Goal: Task Accomplishment & Management: Use online tool/utility

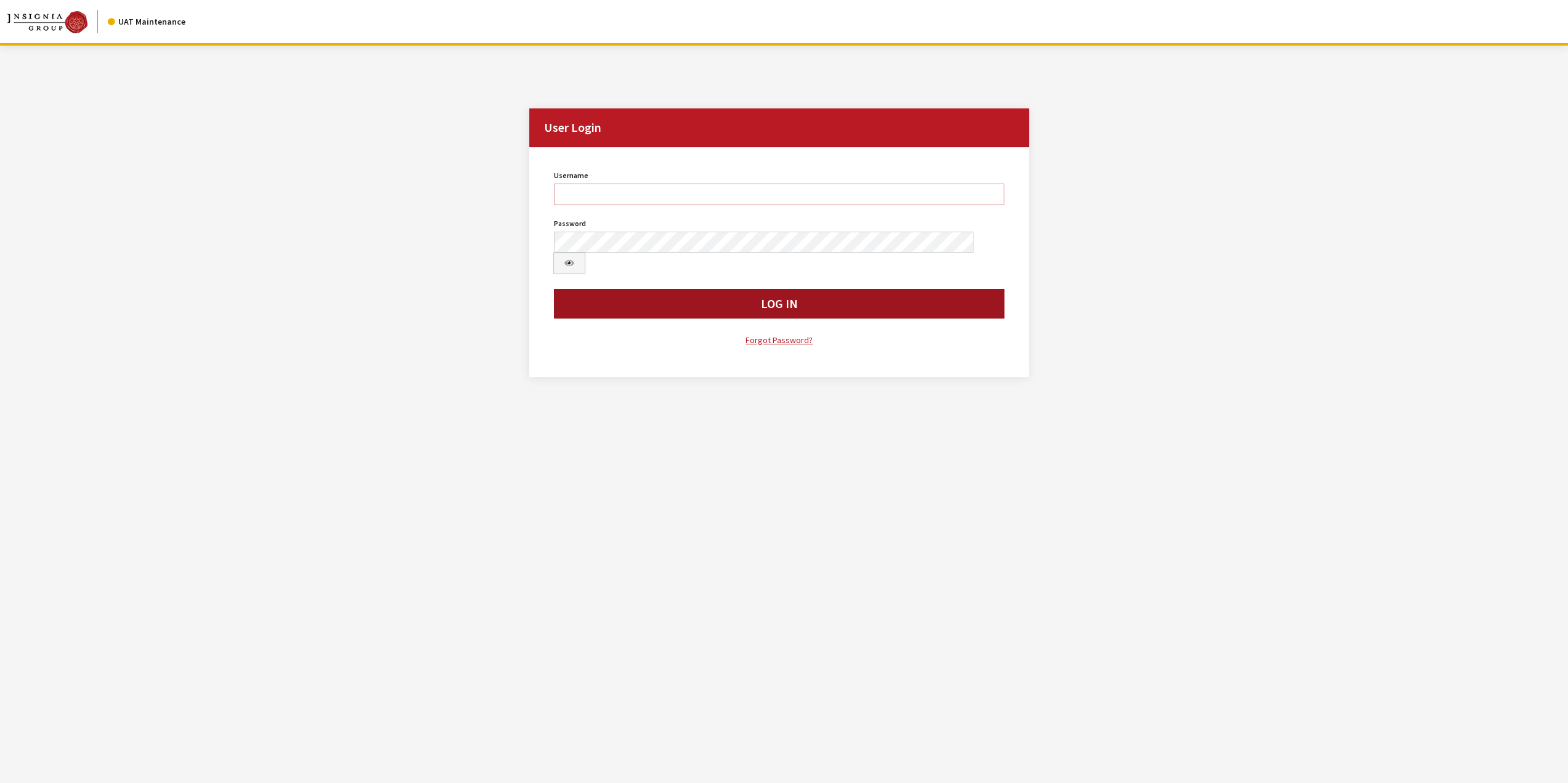
type input "jswartwout"
click at [680, 289] on button "Log In" at bounding box center [779, 304] width 450 height 30
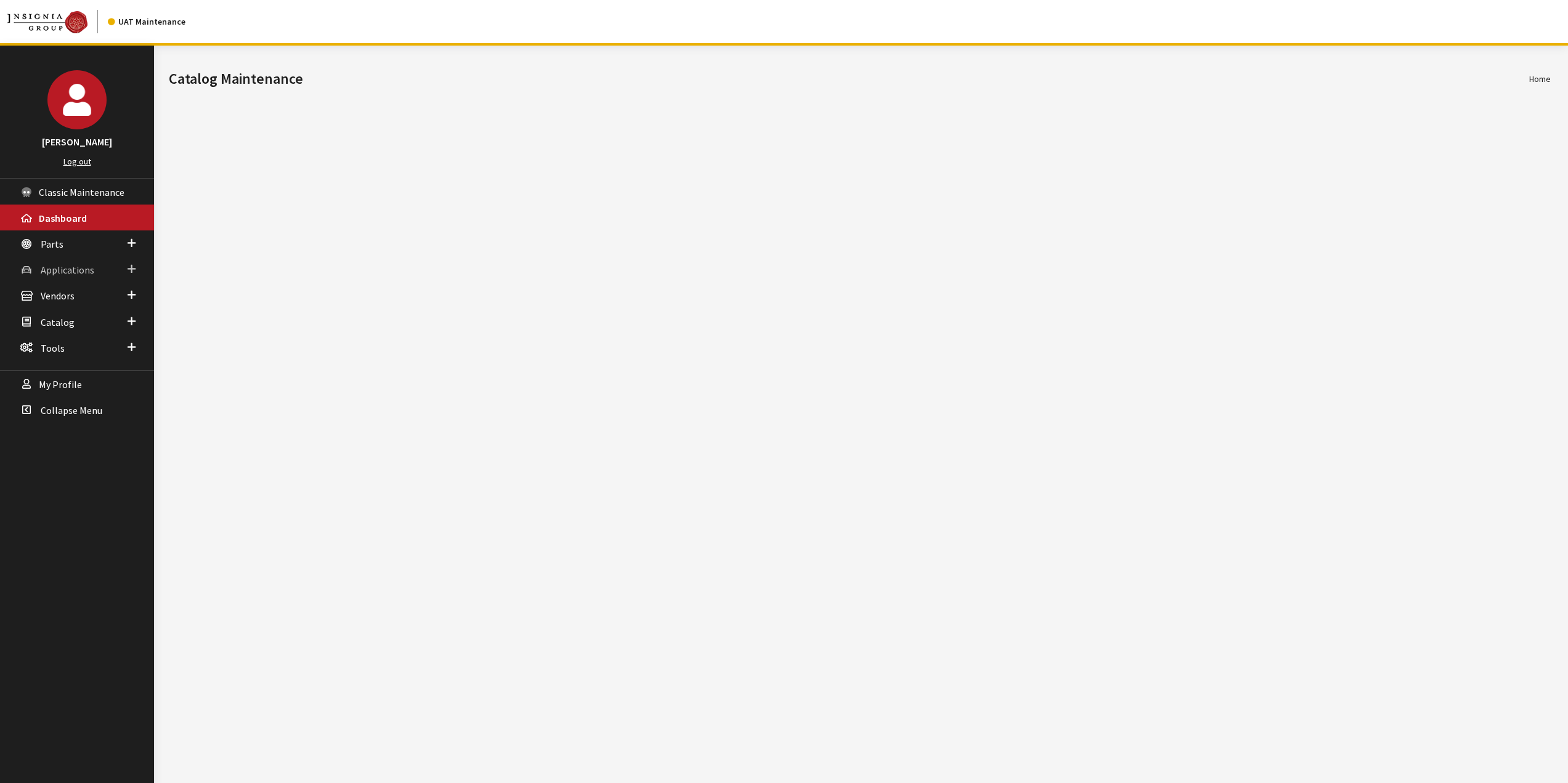
click at [73, 264] on span "Applications" at bounding box center [67, 270] width 54 height 13
click at [97, 320] on link "Application Search" at bounding box center [77, 317] width 154 height 23
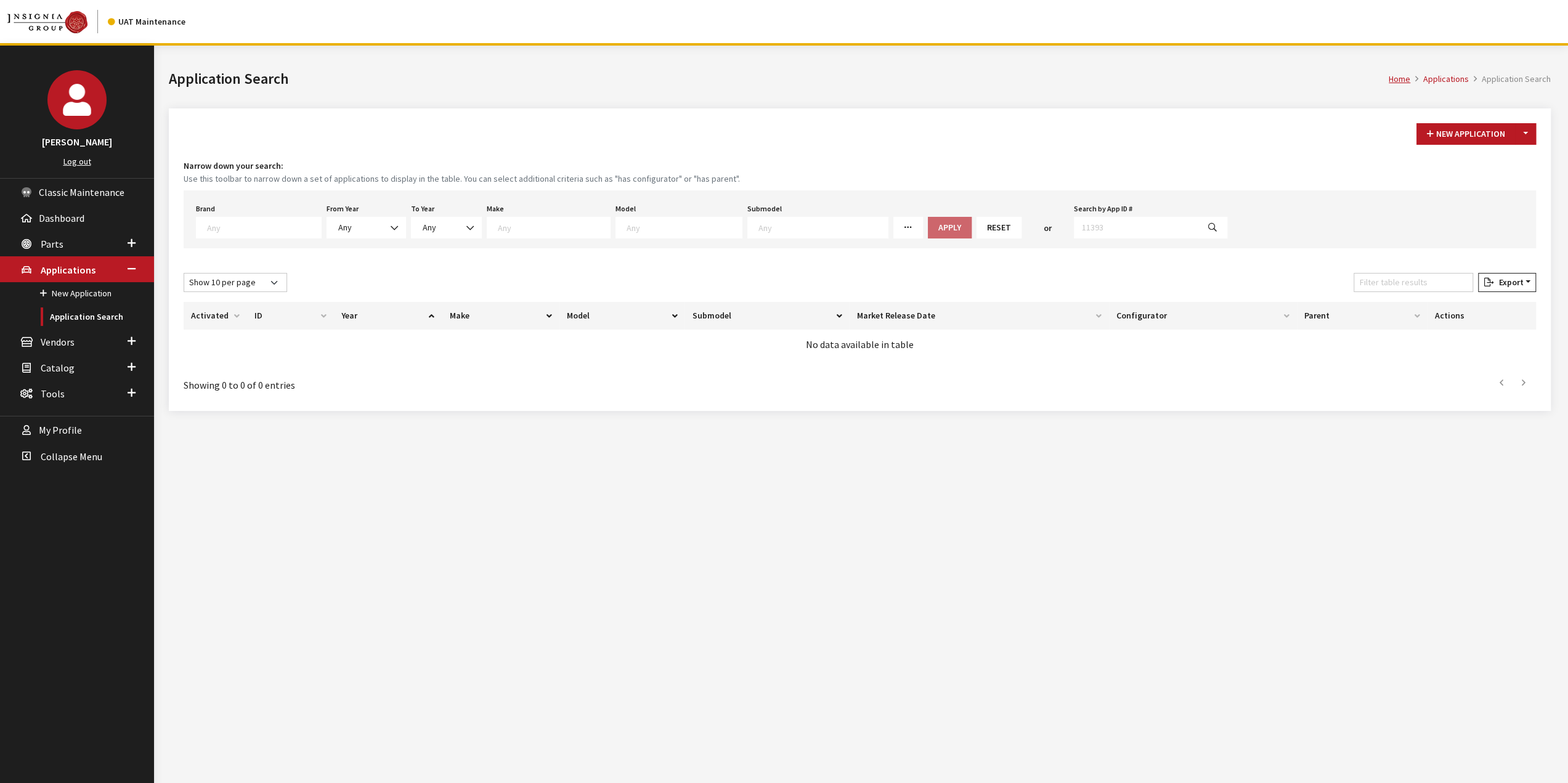
click at [288, 232] on span at bounding box center [259, 227] width 126 height 22
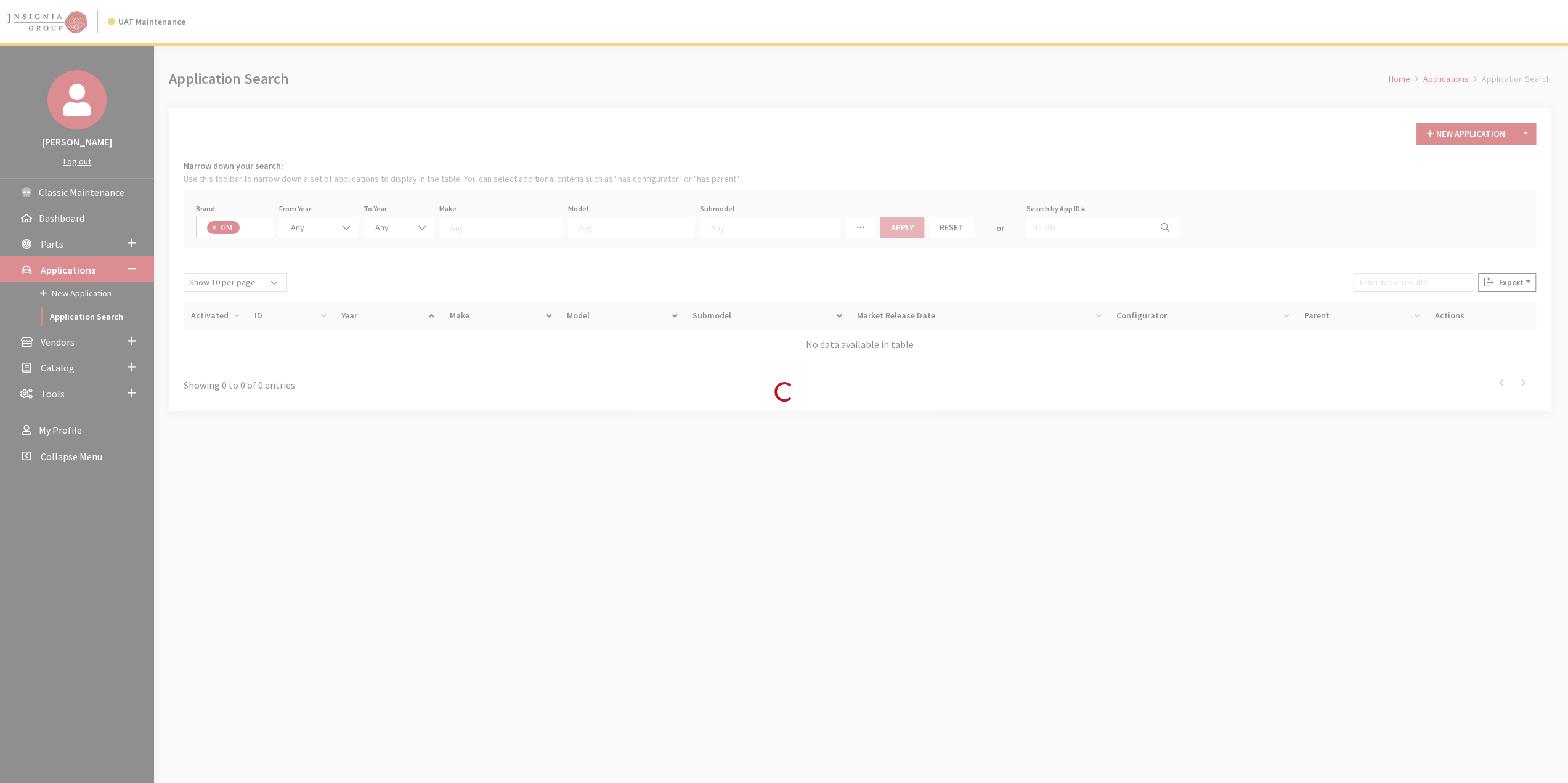
select select "1"
select select
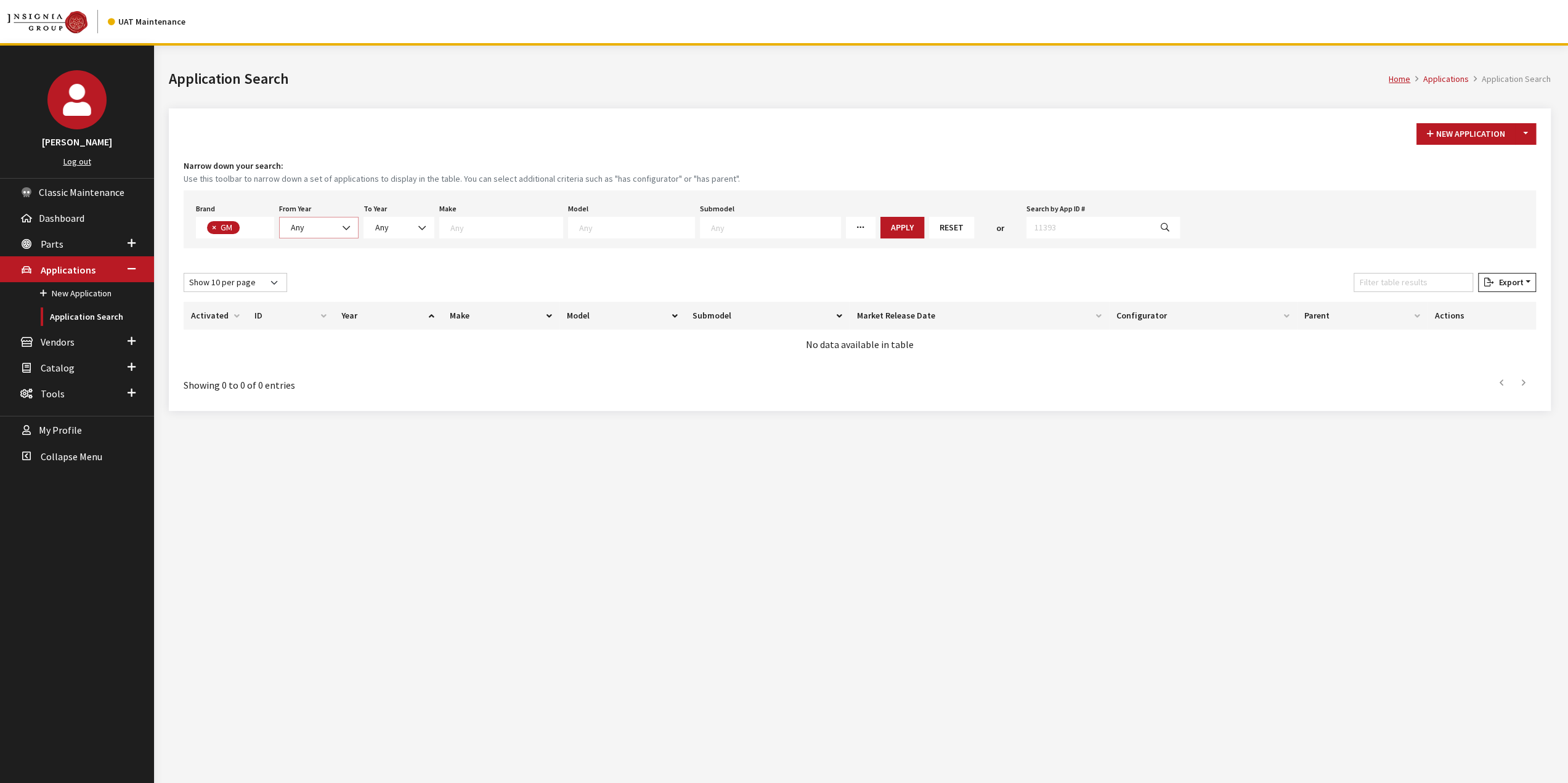
click at [339, 229] on span at bounding box center [348, 228] width 21 height 21
click at [405, 220] on span "Any" at bounding box center [399, 227] width 71 height 22
click at [297, 232] on span "Any" at bounding box center [318, 227] width 63 height 13
drag, startPoint x: 302, startPoint y: 311, endPoint x: 369, endPoint y: 277, distance: 75.1
select select "2025"
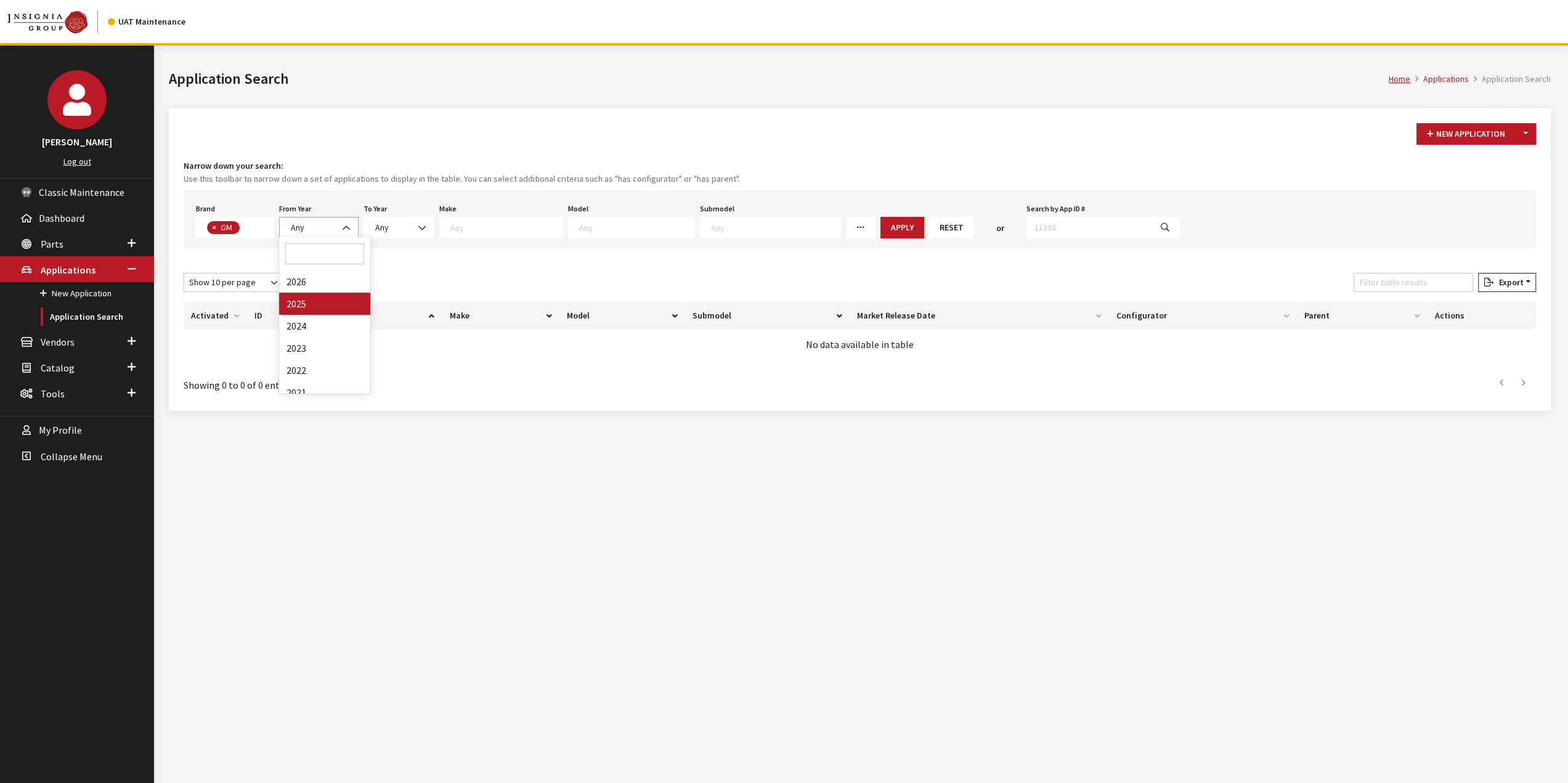
select select
click at [521, 231] on span at bounding box center [525, 227] width 124 height 22
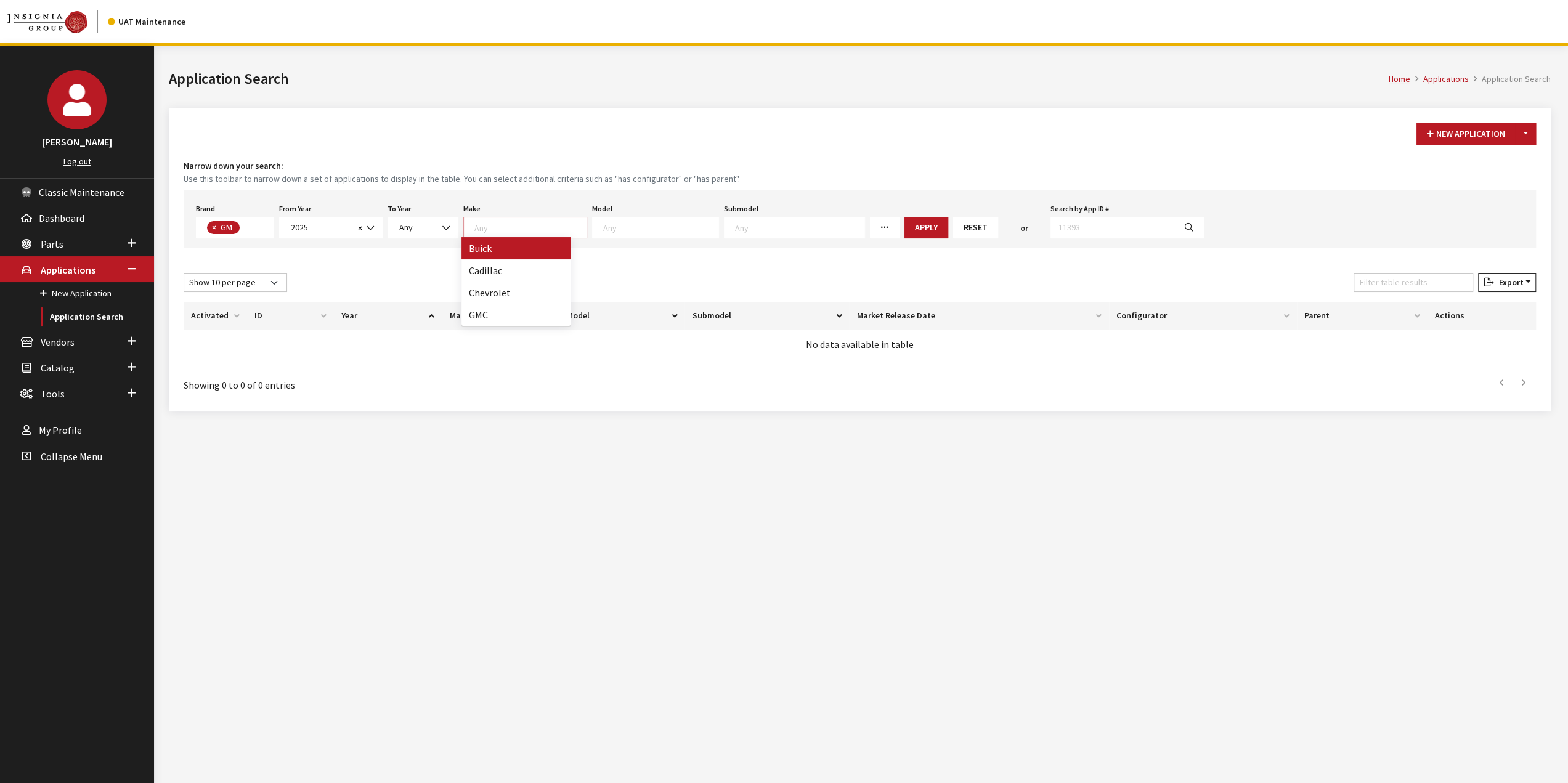
scroll to position [1, 0]
select select "1"
select select
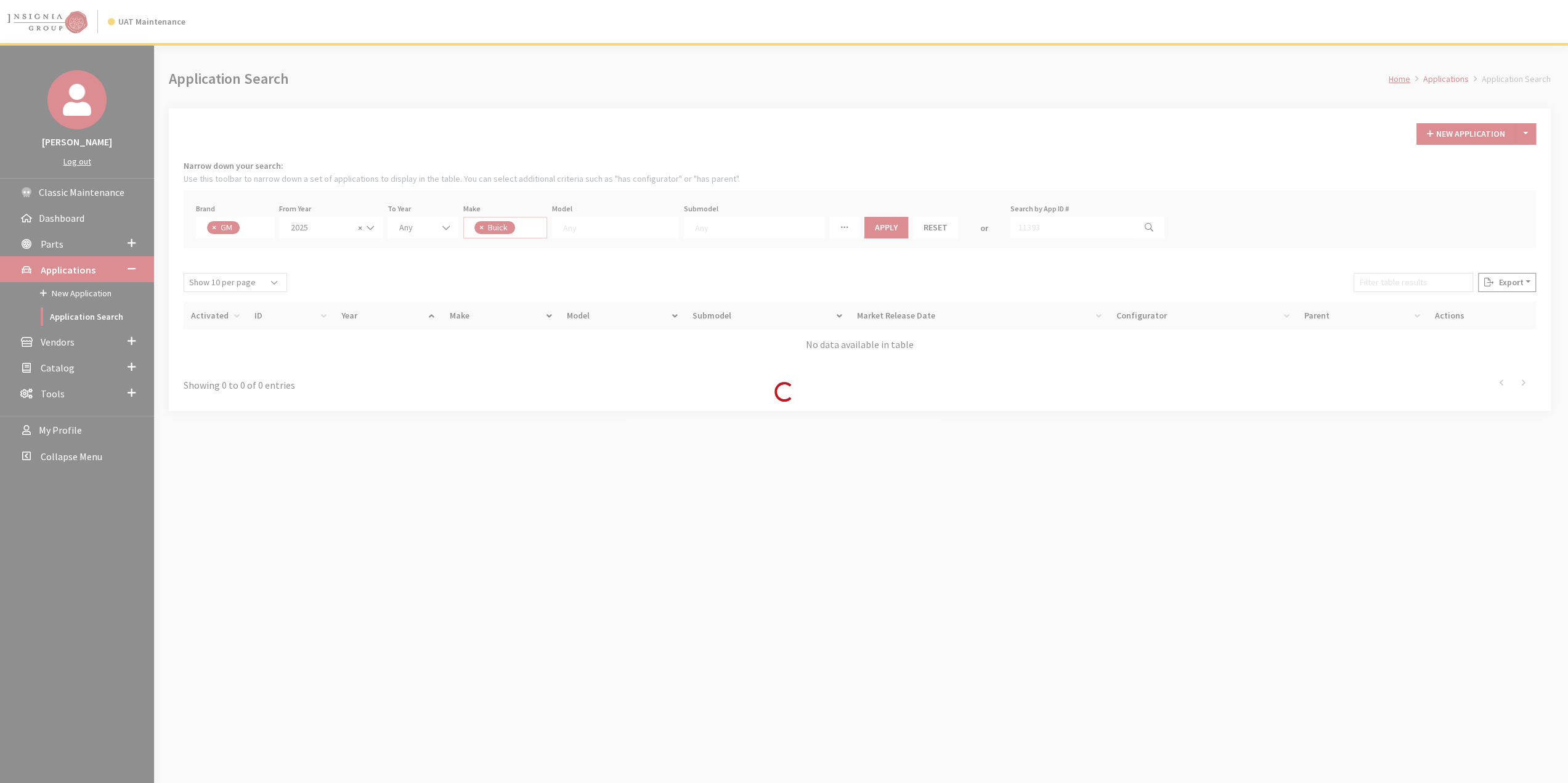
scroll to position [12, 0]
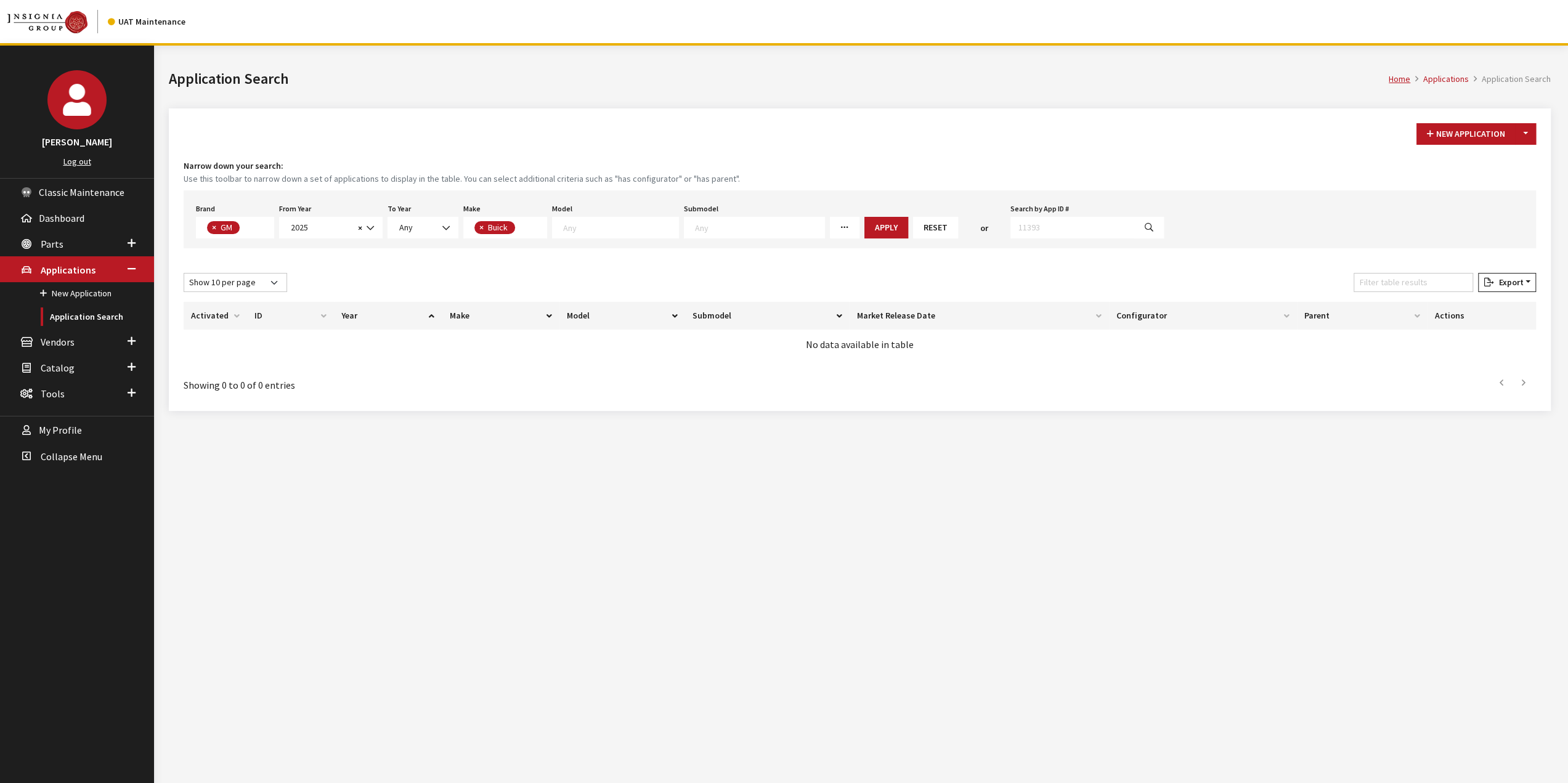
click at [616, 232] on span at bounding box center [615, 227] width 127 height 22
select select "129"
select select
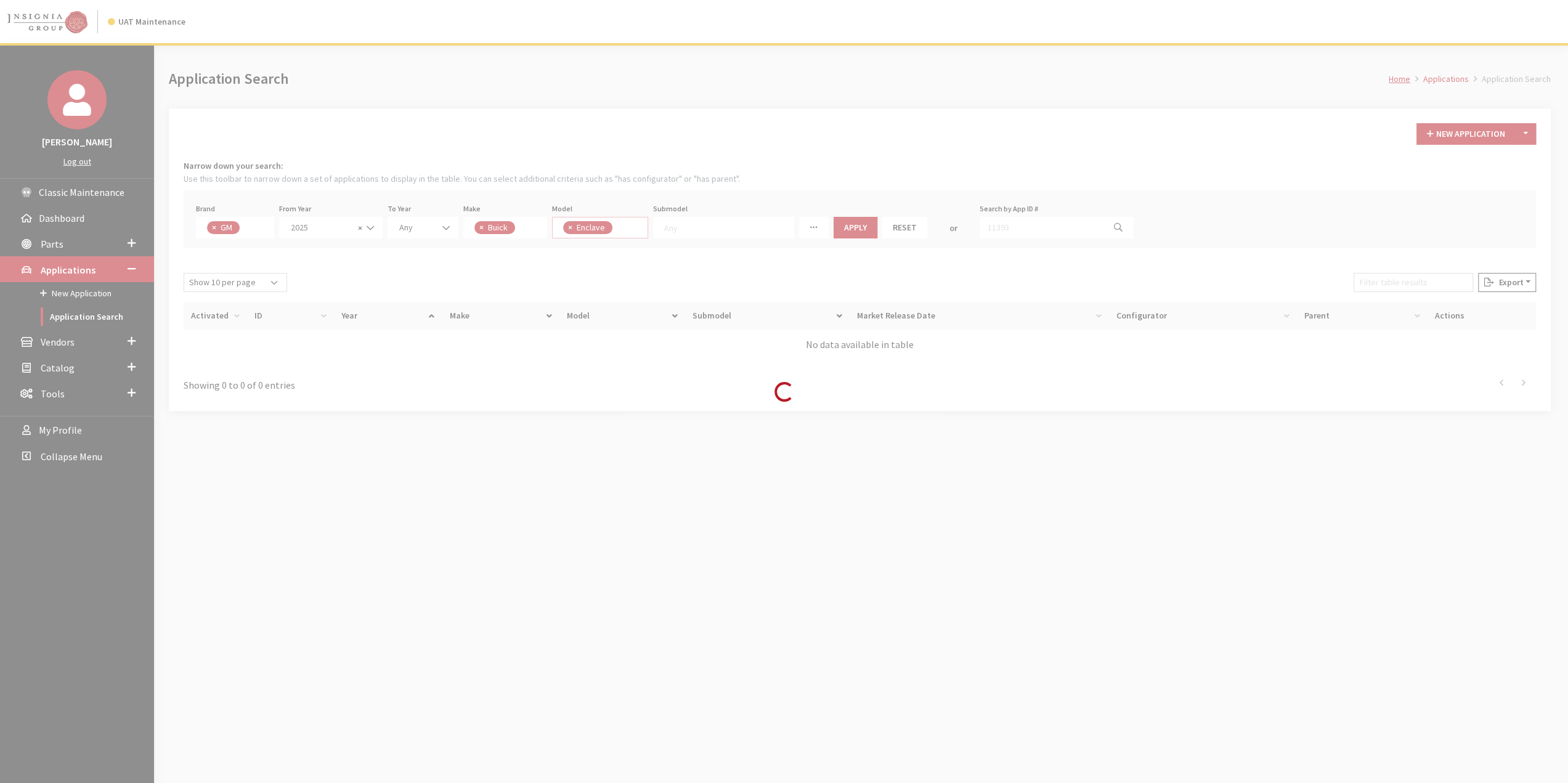
scroll to position [12, 0]
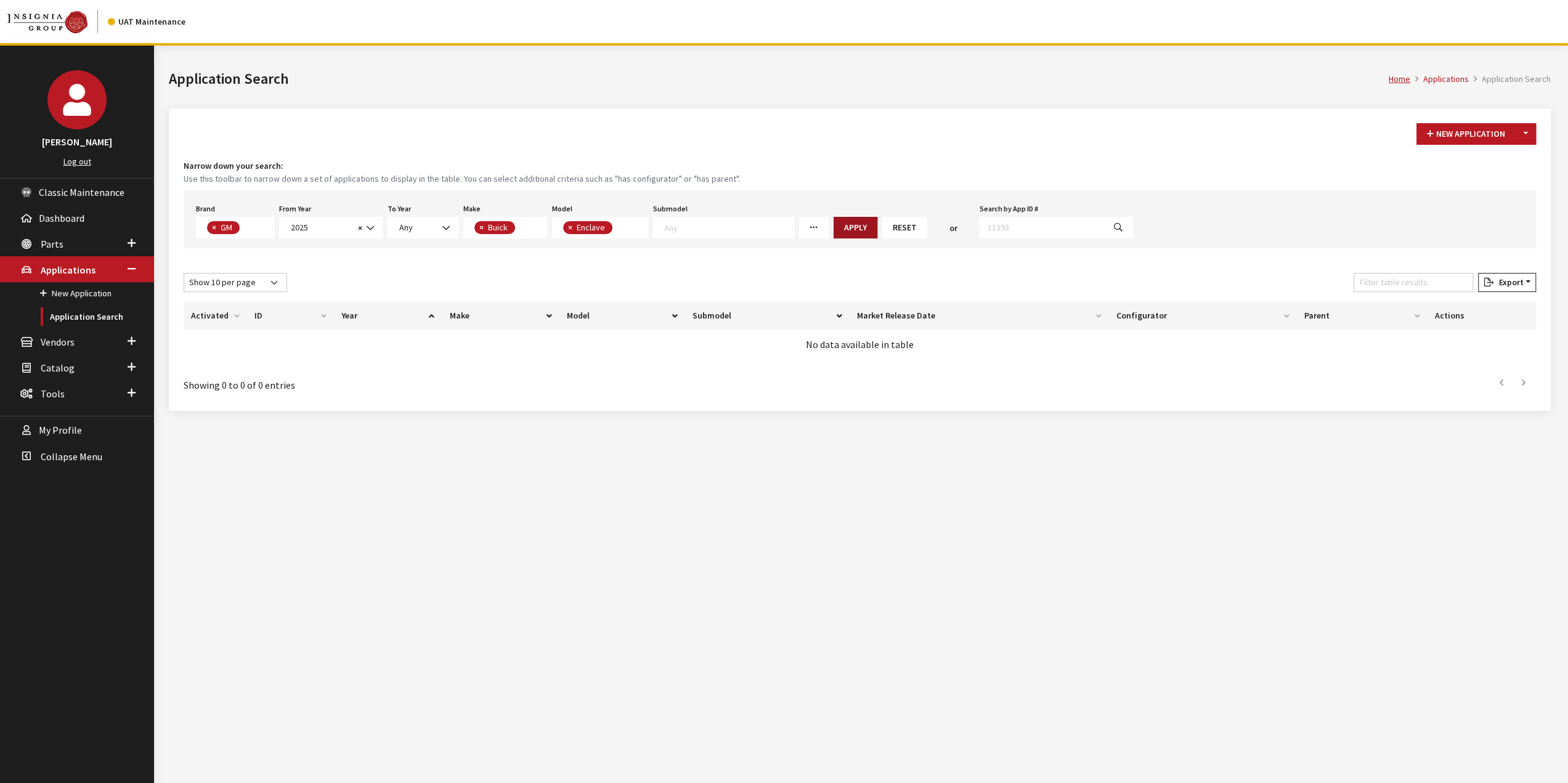
click at [835, 222] on button "Apply" at bounding box center [856, 227] width 44 height 22
